Goal: Check status: Check status

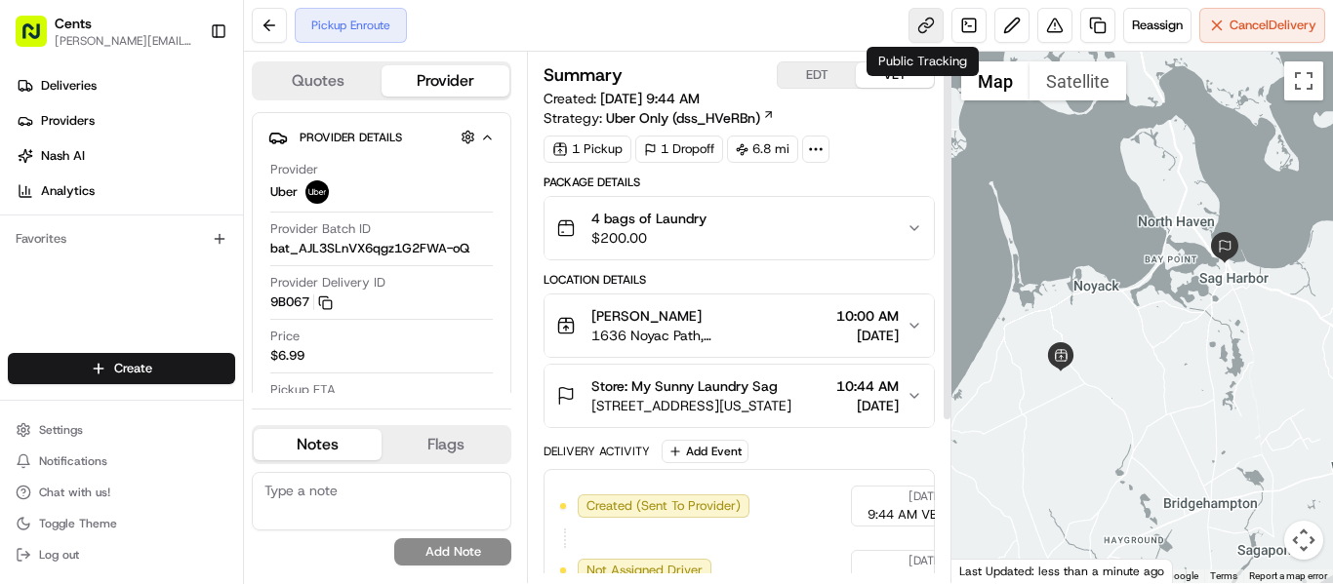
click at [912, 20] on link at bounding box center [925, 25] width 35 height 35
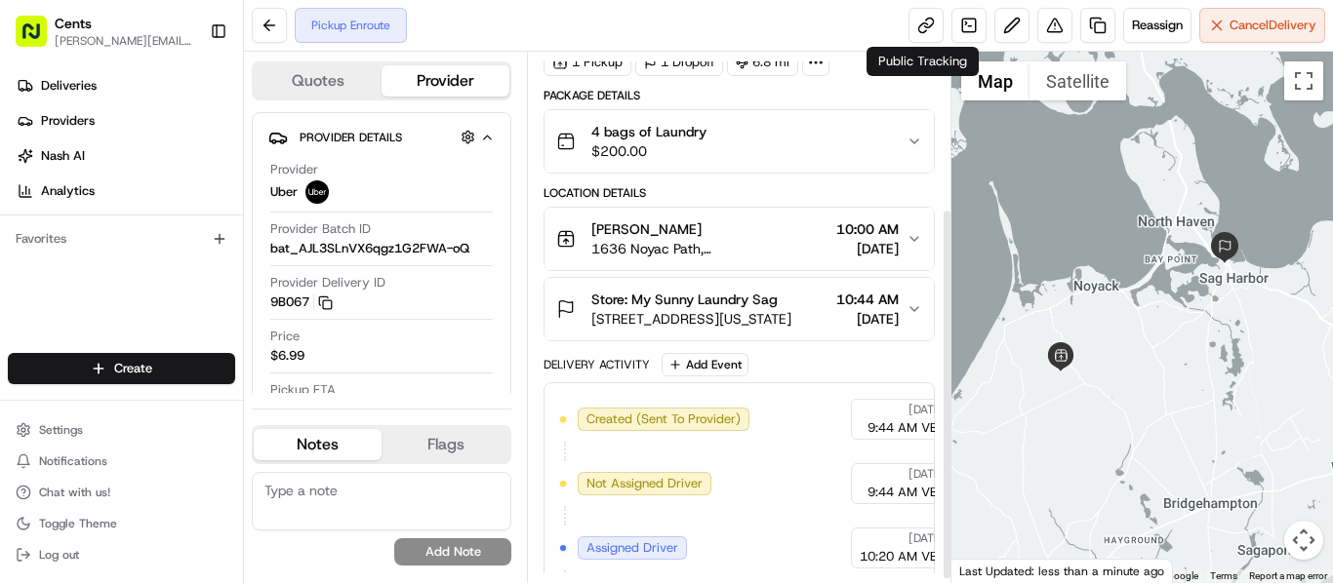
scroll to position [227, 0]
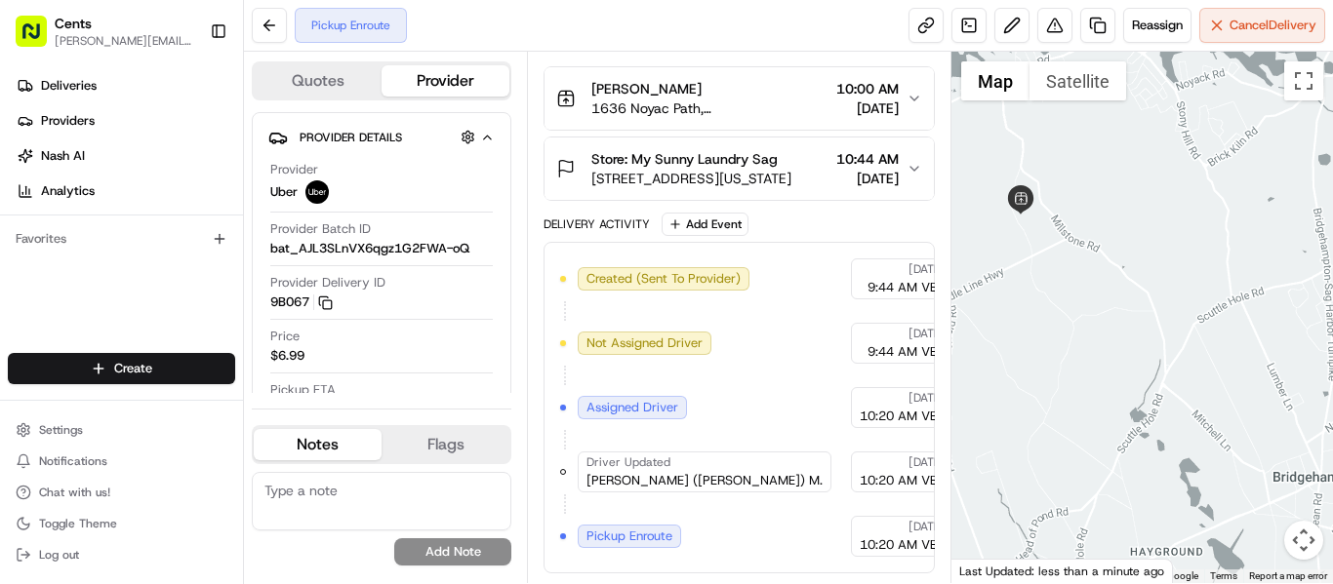
drag, startPoint x: 1119, startPoint y: 474, endPoint x: 1237, endPoint y: 190, distance: 307.5
click at [1237, 190] on div at bounding box center [1142, 318] width 382 height 532
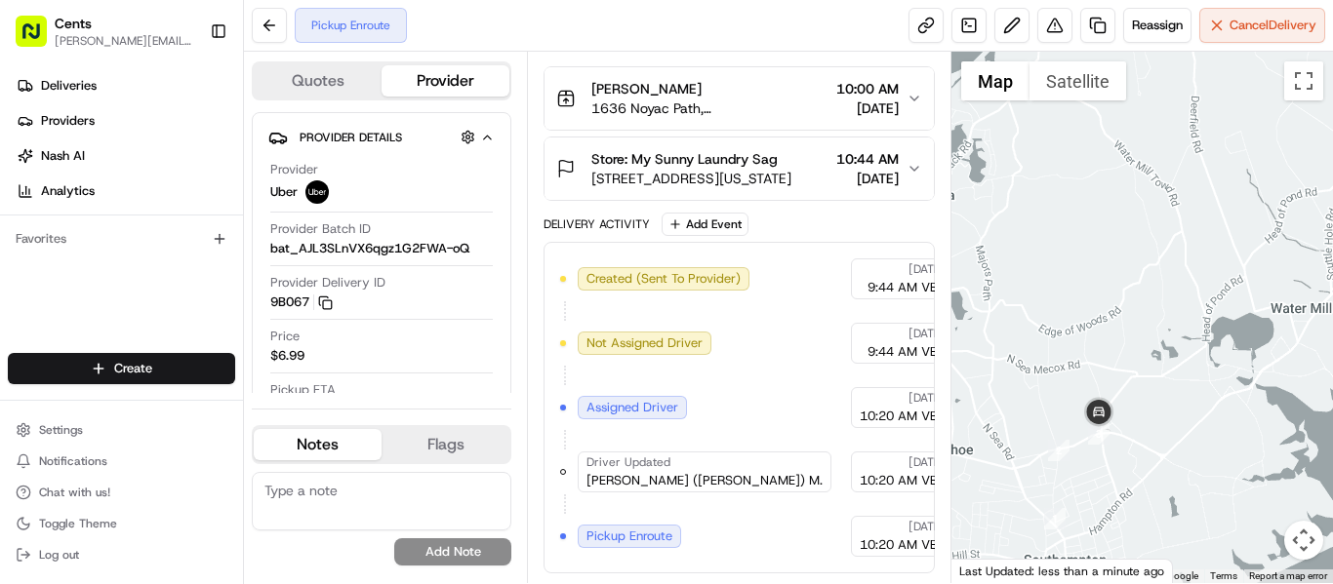
drag, startPoint x: 1108, startPoint y: 386, endPoint x: 1258, endPoint y: 349, distance: 153.8
click at [1258, 349] on div at bounding box center [1142, 318] width 382 height 532
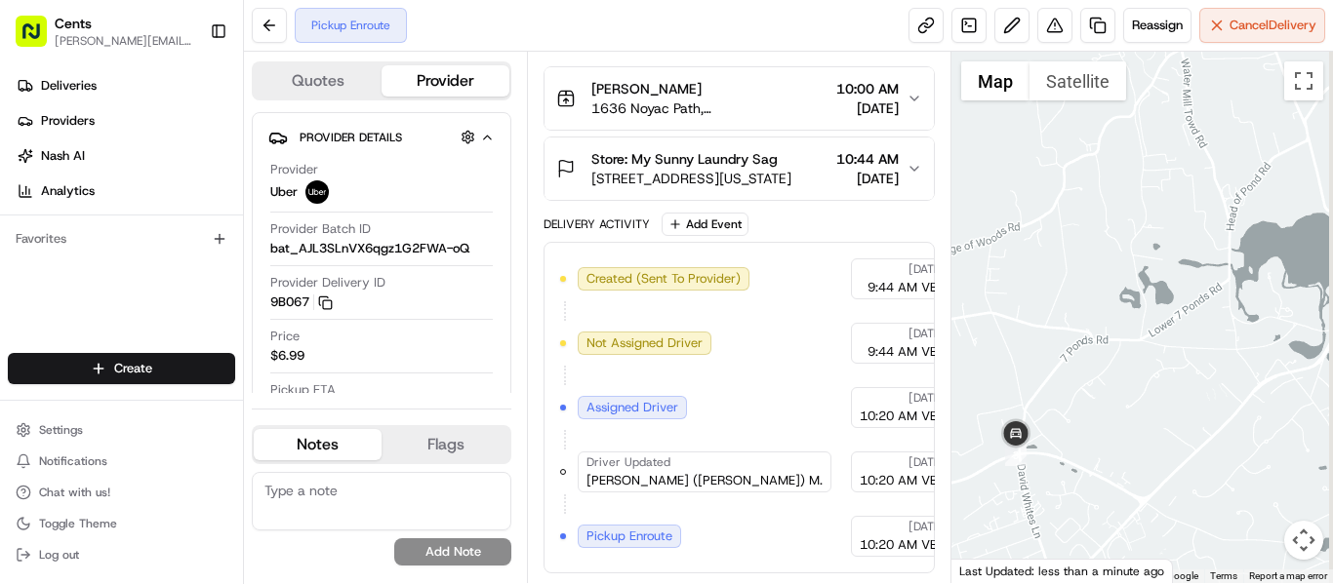
drag, startPoint x: 1135, startPoint y: 426, endPoint x: 1007, endPoint y: 409, distance: 129.0
click at [1007, 410] on div at bounding box center [1142, 318] width 382 height 532
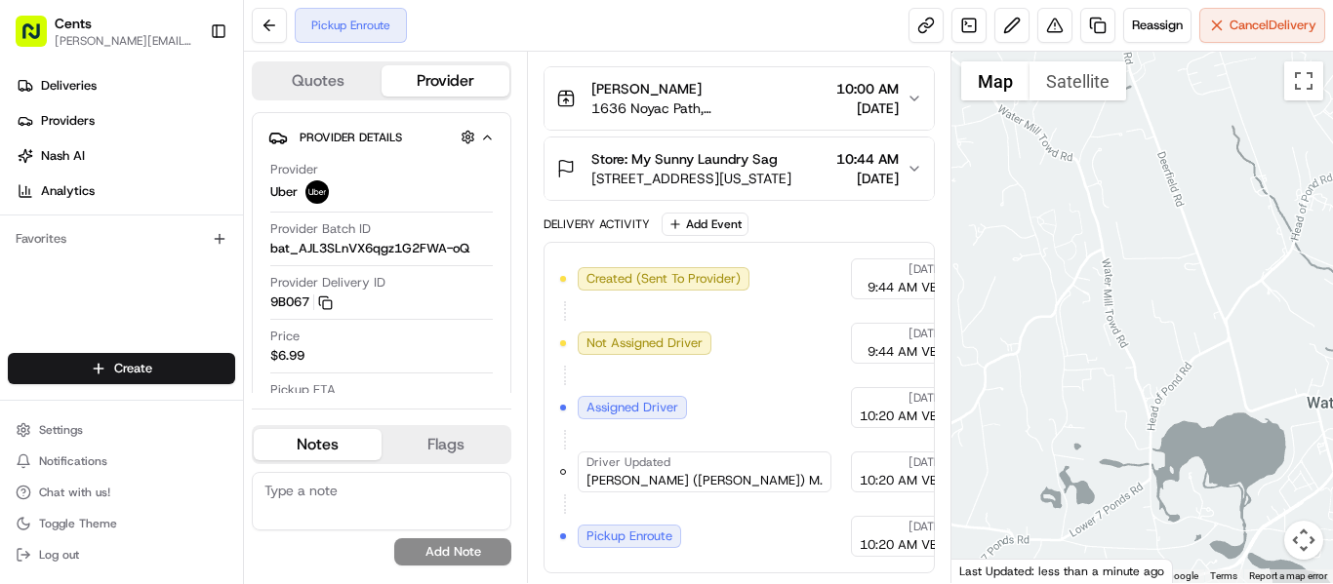
drag, startPoint x: 1187, startPoint y: 263, endPoint x: 1106, endPoint y: 467, distance: 219.4
click at [1106, 467] on div at bounding box center [1142, 318] width 382 height 532
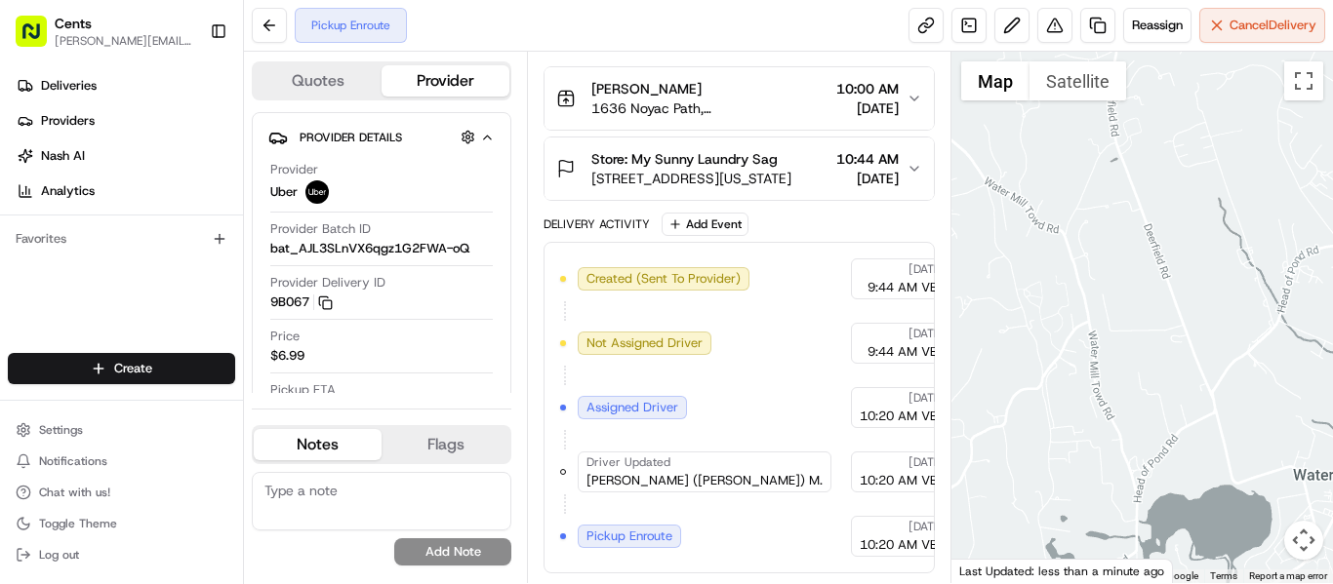
drag, startPoint x: 1172, startPoint y: 274, endPoint x: 1119, endPoint y: 509, distance: 241.0
click at [1119, 509] on div at bounding box center [1142, 318] width 382 height 532
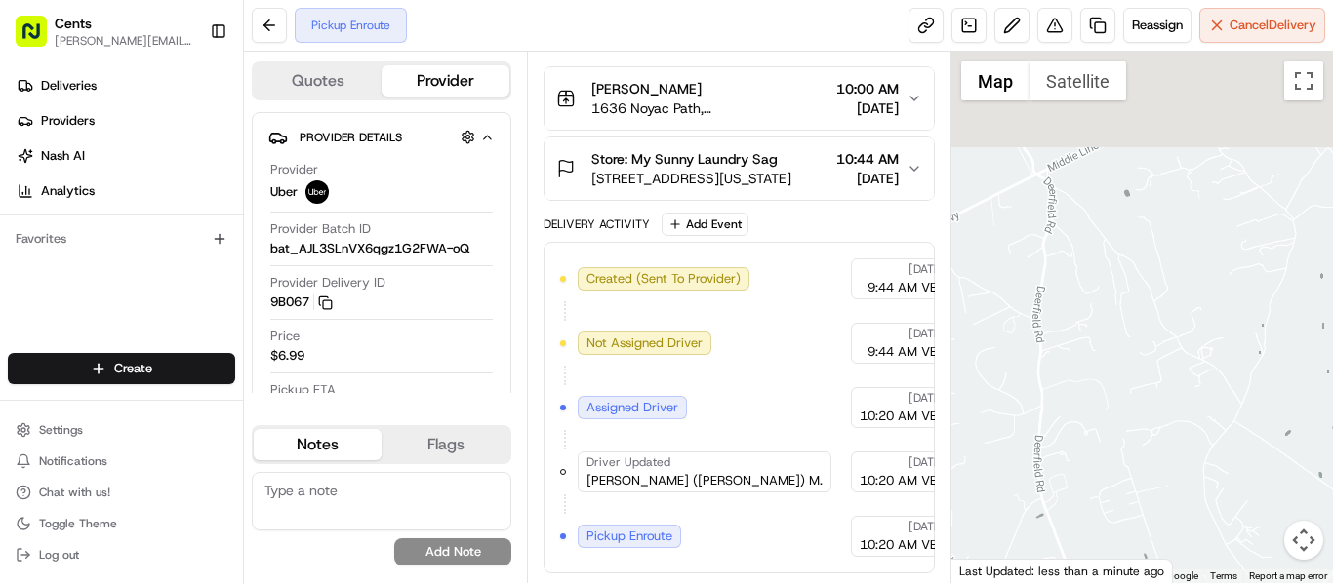
drag, startPoint x: 1128, startPoint y: 309, endPoint x: 1097, endPoint y: 487, distance: 180.3
click at [1100, 491] on div at bounding box center [1142, 318] width 382 height 532
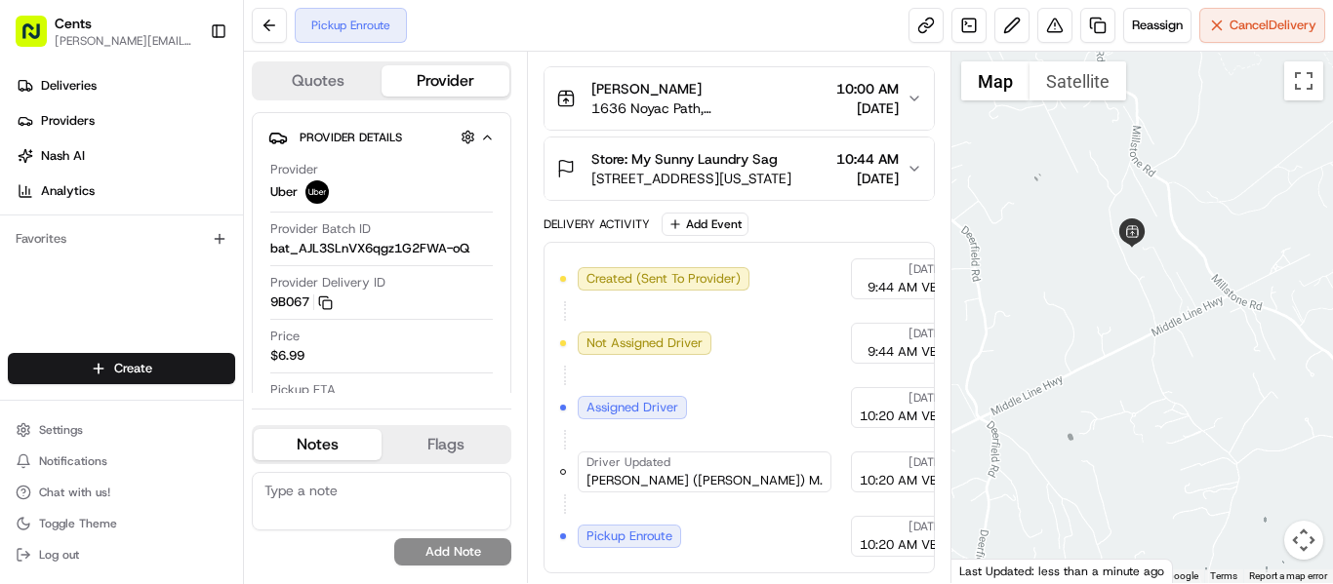
drag, startPoint x: 1097, startPoint y: 276, endPoint x: 1054, endPoint y: 478, distance: 206.5
click at [1054, 478] on div at bounding box center [1142, 318] width 382 height 532
drag, startPoint x: 1083, startPoint y: 322, endPoint x: 997, endPoint y: 453, distance: 156.4
click at [997, 453] on div at bounding box center [1142, 318] width 382 height 532
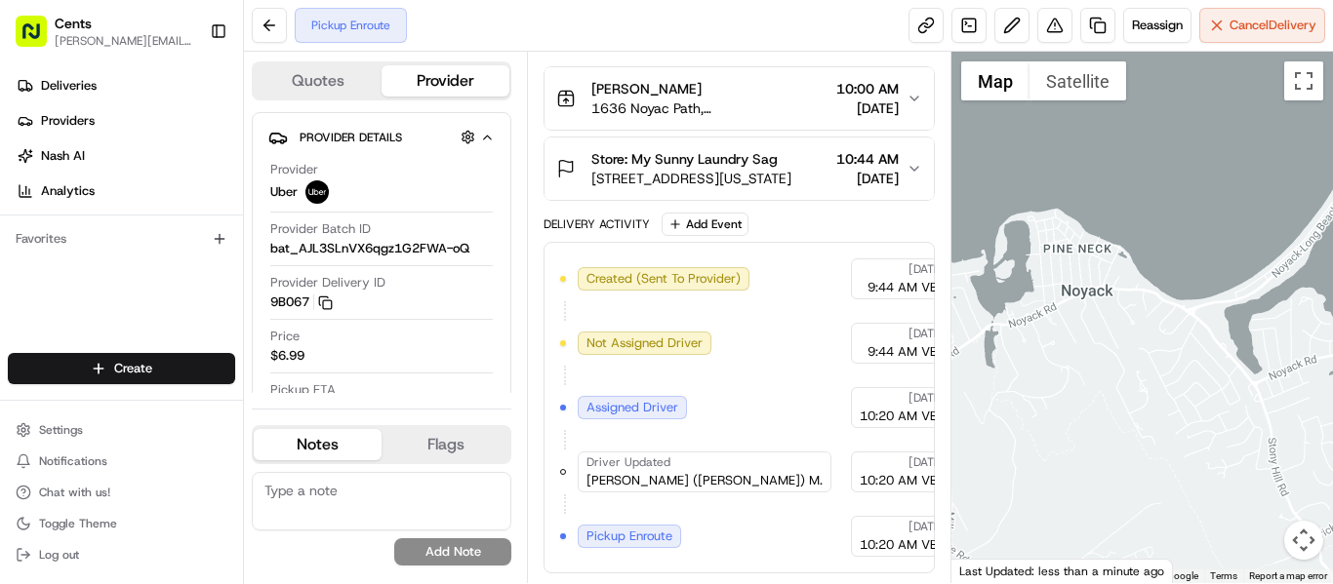
drag, startPoint x: 1248, startPoint y: 245, endPoint x: 1156, endPoint y: 492, distance: 263.4
click at [1156, 492] on div at bounding box center [1142, 318] width 382 height 532
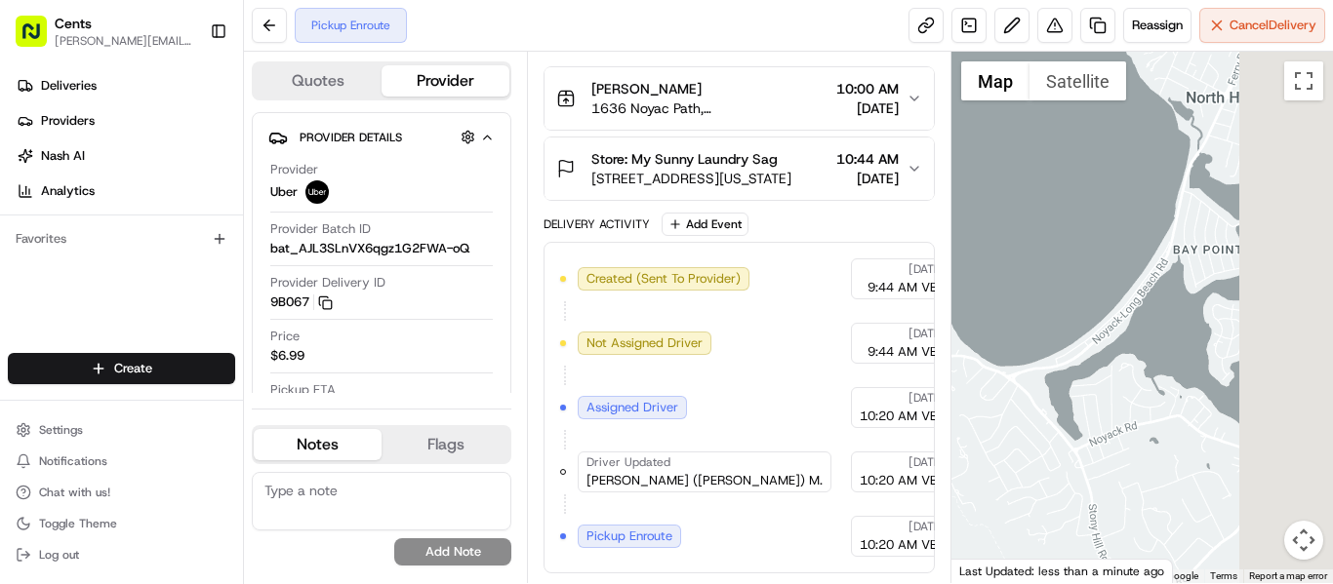
drag, startPoint x: 1213, startPoint y: 358, endPoint x: 1026, endPoint y: 397, distance: 190.4
click at [1026, 397] on div at bounding box center [1142, 318] width 382 height 532
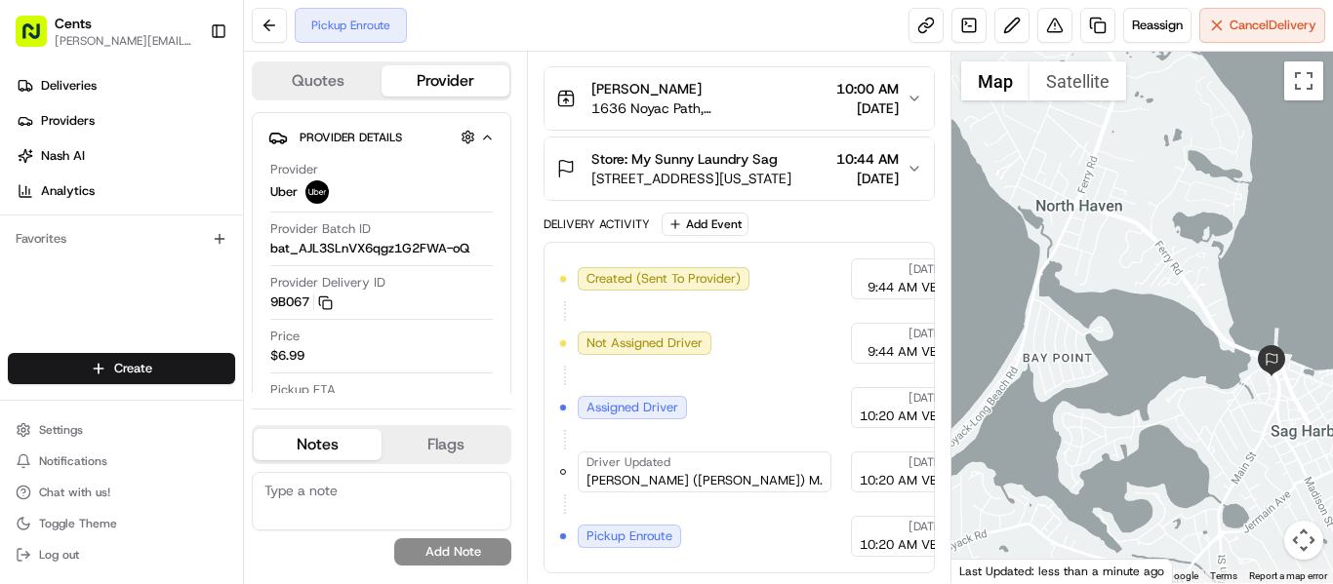
drag, startPoint x: 1178, startPoint y: 335, endPoint x: 1044, endPoint y: 439, distance: 169.6
click at [1044, 439] on div at bounding box center [1142, 318] width 382 height 532
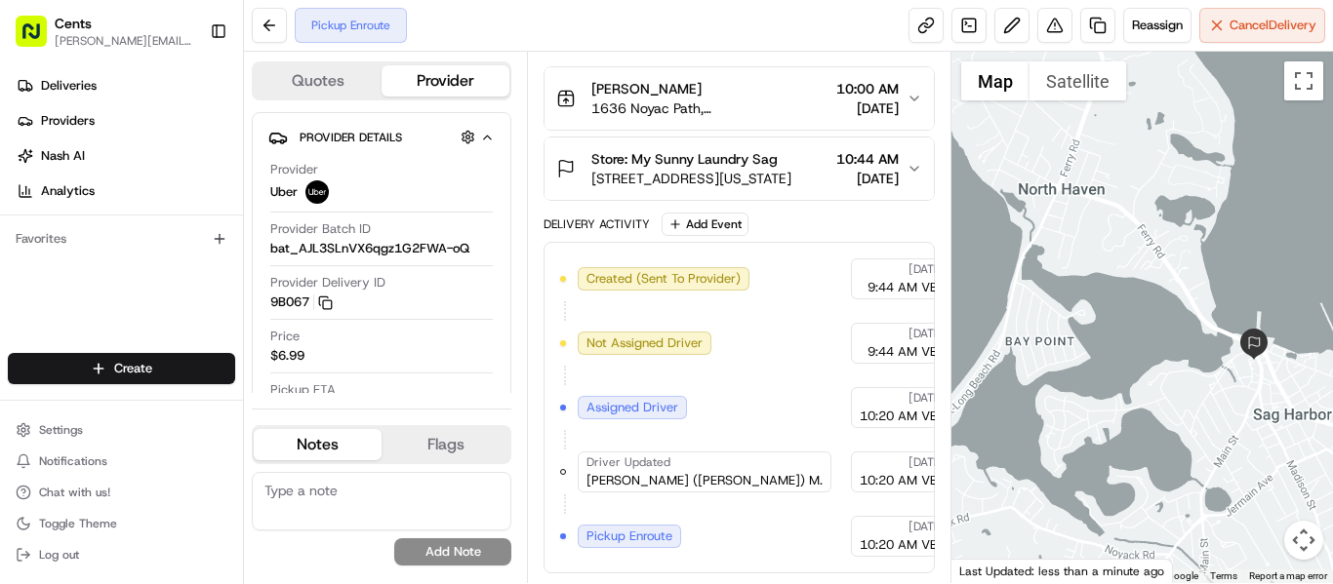
drag, startPoint x: 1176, startPoint y: 408, endPoint x: 1127, endPoint y: 342, distance: 82.4
click at [1127, 342] on div at bounding box center [1142, 318] width 382 height 532
